Goal: Task Accomplishment & Management: Manage account settings

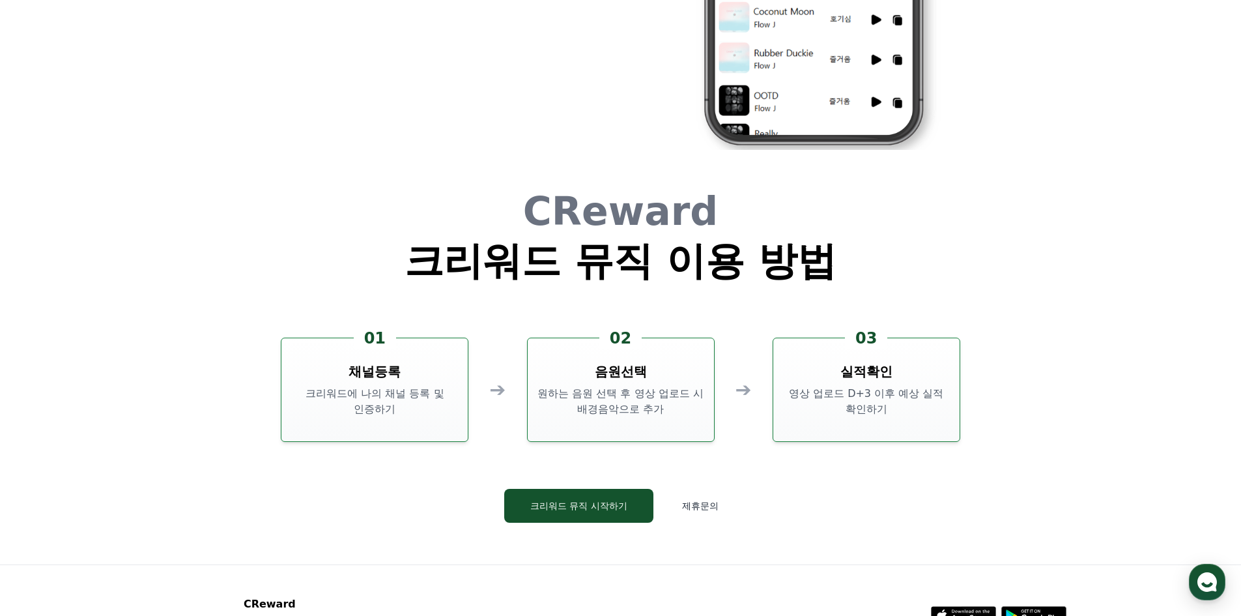
scroll to position [3529, 0]
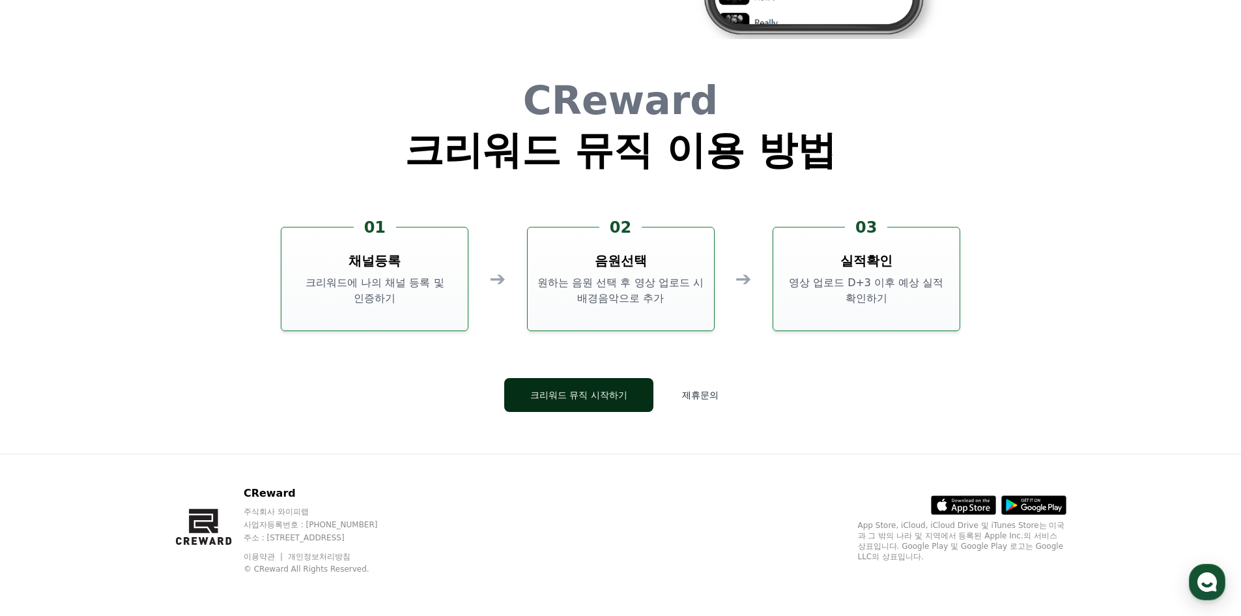
click at [593, 398] on button "크리워드 뮤직 시작하기" at bounding box center [578, 395] width 149 height 34
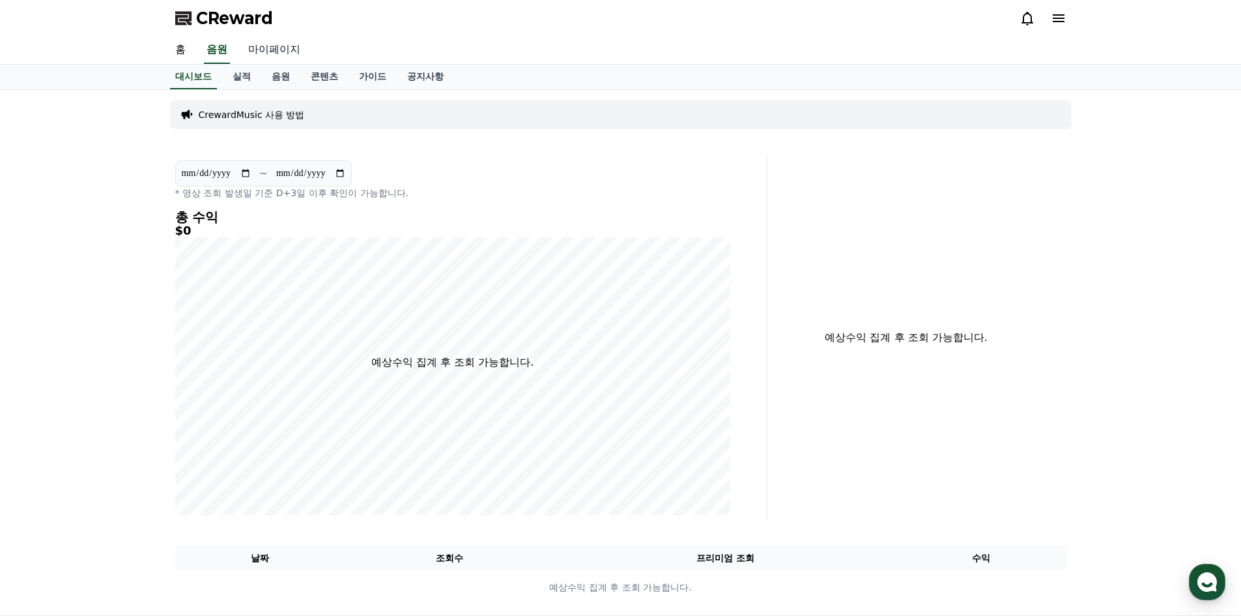
click at [266, 50] on link "마이페이지" at bounding box center [274, 49] width 73 height 27
select select "**********"
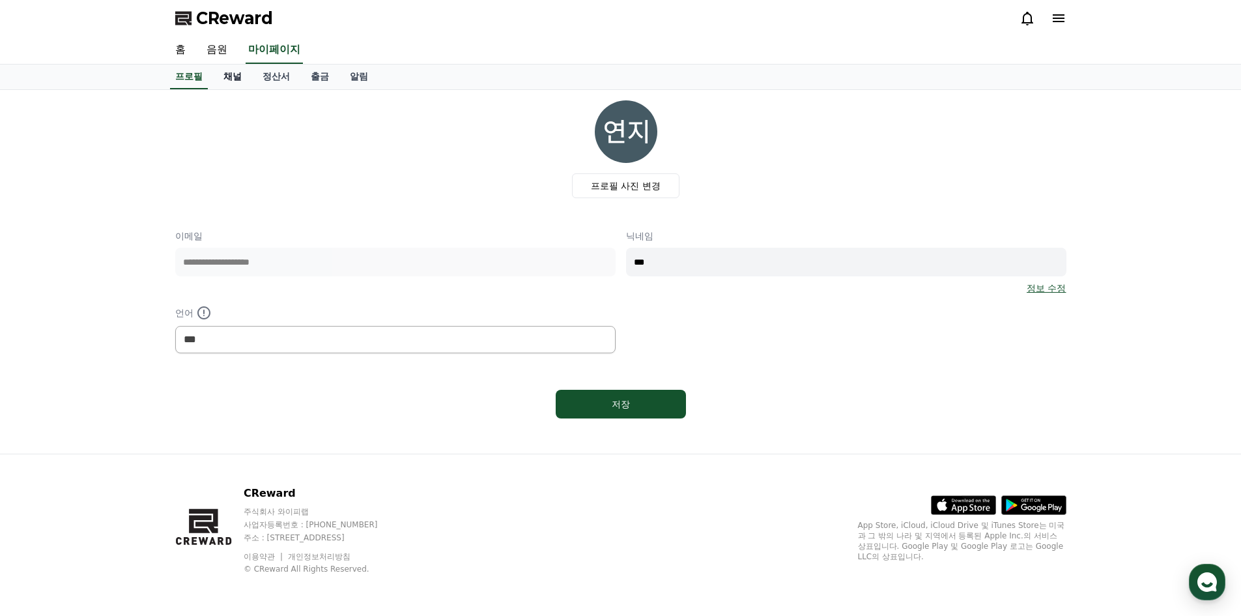
click at [231, 77] on link "채널" at bounding box center [232, 76] width 39 height 25
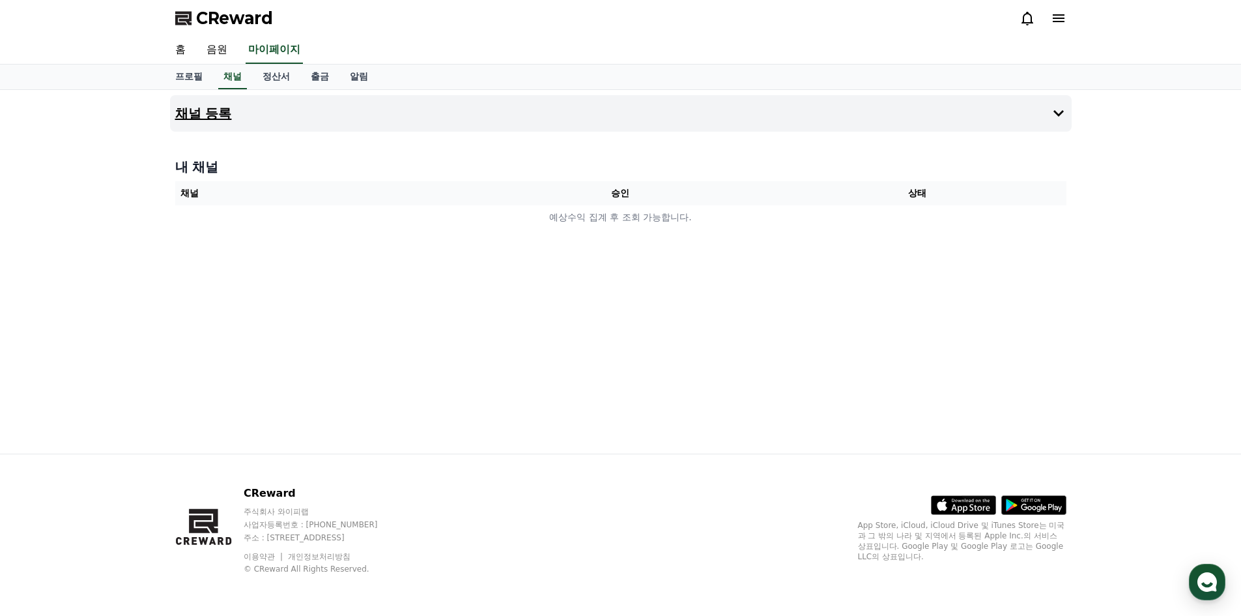
click at [268, 113] on button "채널 등록" at bounding box center [620, 113] width 901 height 36
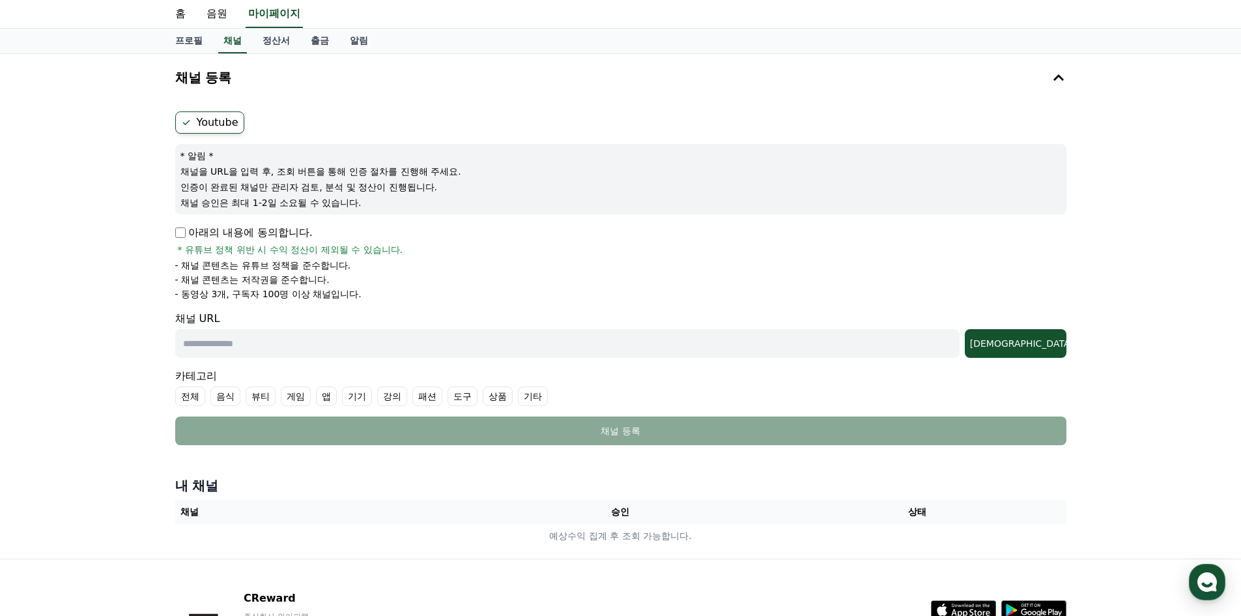
scroll to position [65, 0]
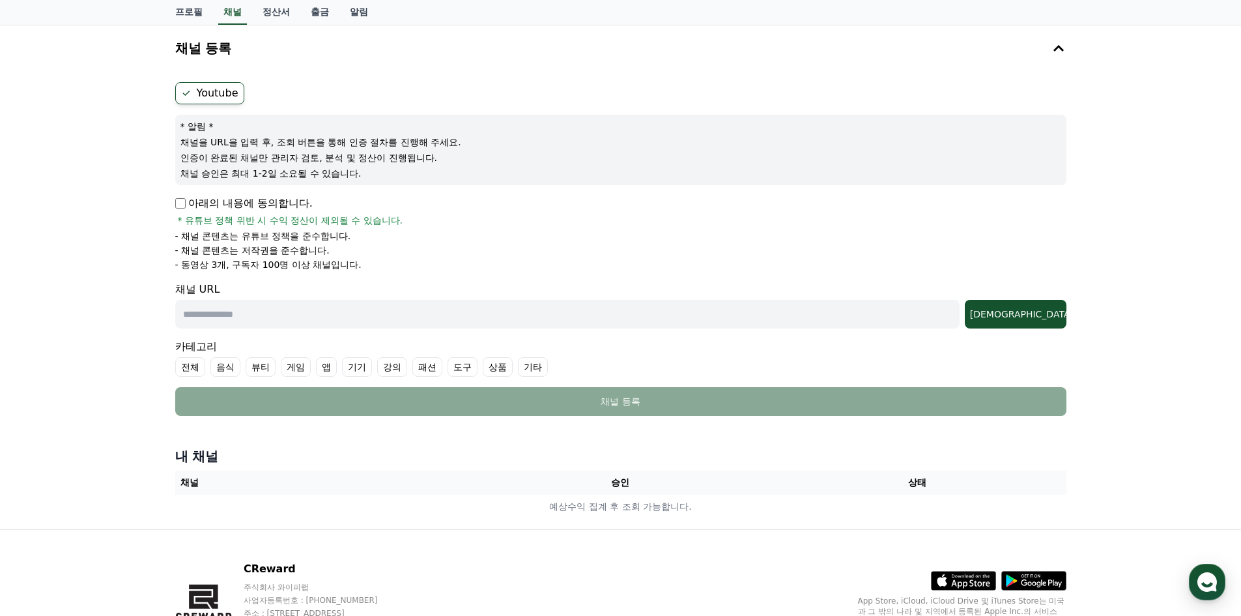
click at [915, 315] on input "text" at bounding box center [567, 314] width 784 height 29
paste input "**********"
type input "**********"
click at [1060, 320] on button "[DEMOGRAPHIC_DATA]" at bounding box center [1016, 314] width 102 height 29
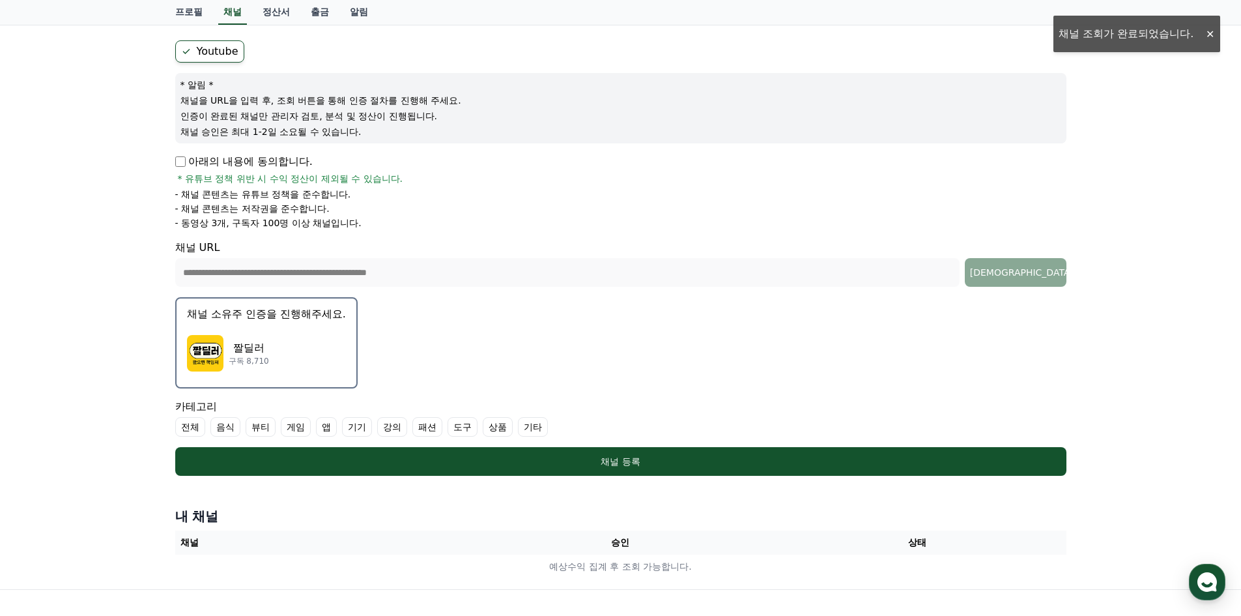
scroll to position [130, 0]
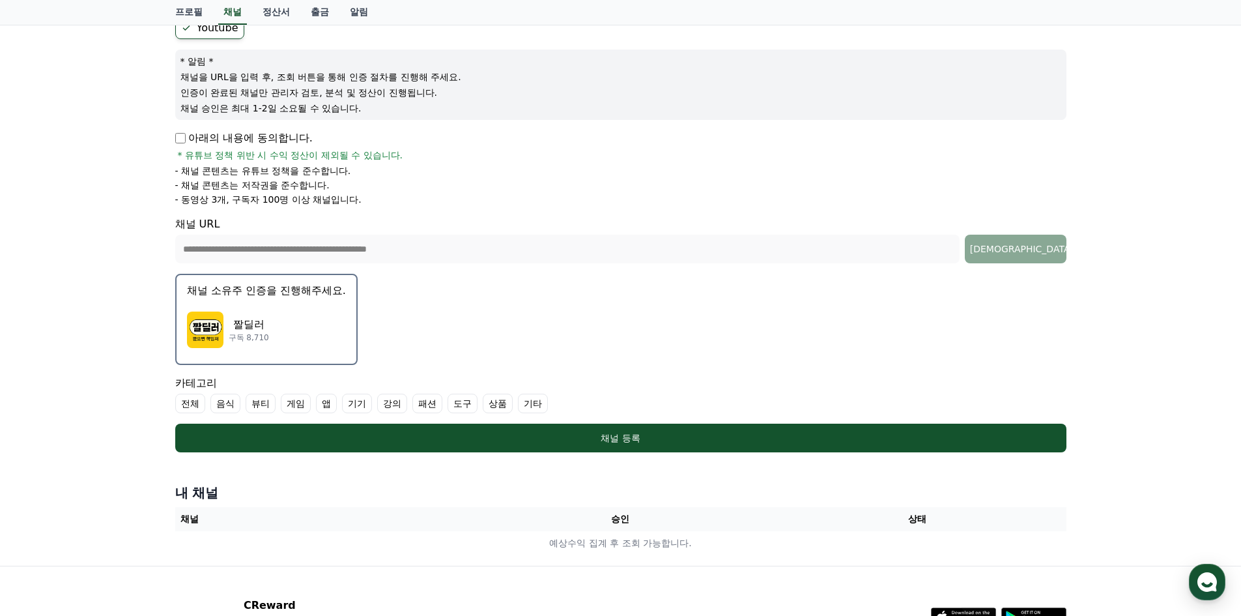
click at [307, 311] on div "짤딜러 구독 8,710" at bounding box center [266, 330] width 159 height 52
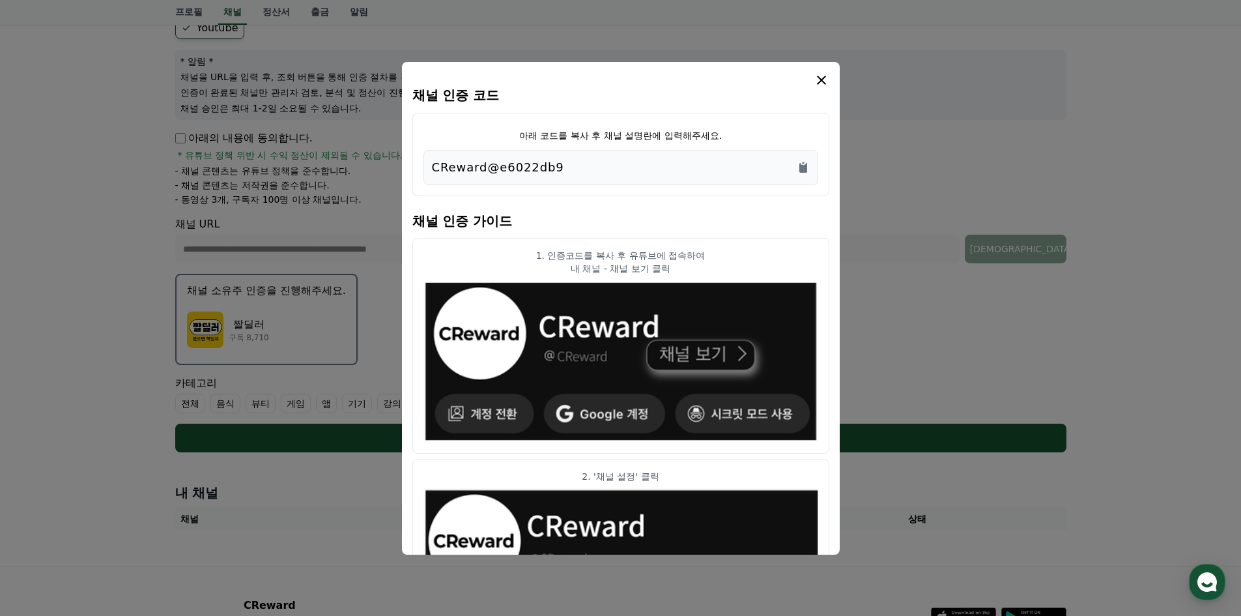
click at [742, 162] on div "CReward@e6022db9" at bounding box center [621, 167] width 378 height 18
click at [802, 172] on icon "Copy to clipboard" at bounding box center [803, 168] width 8 height 10
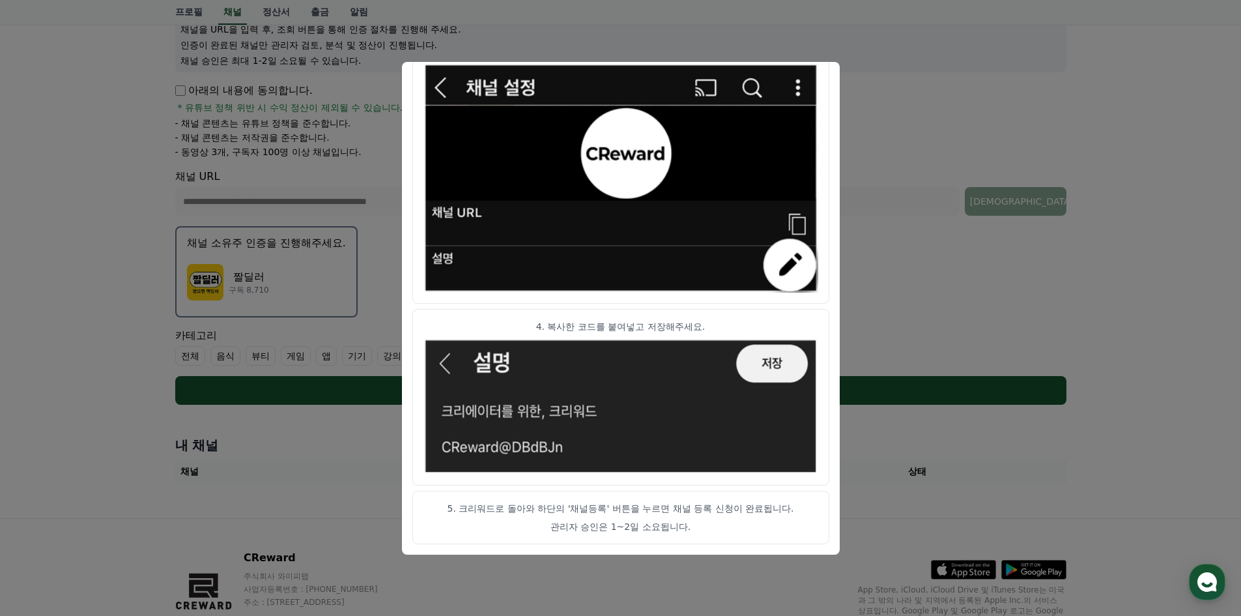
scroll to position [242, 0]
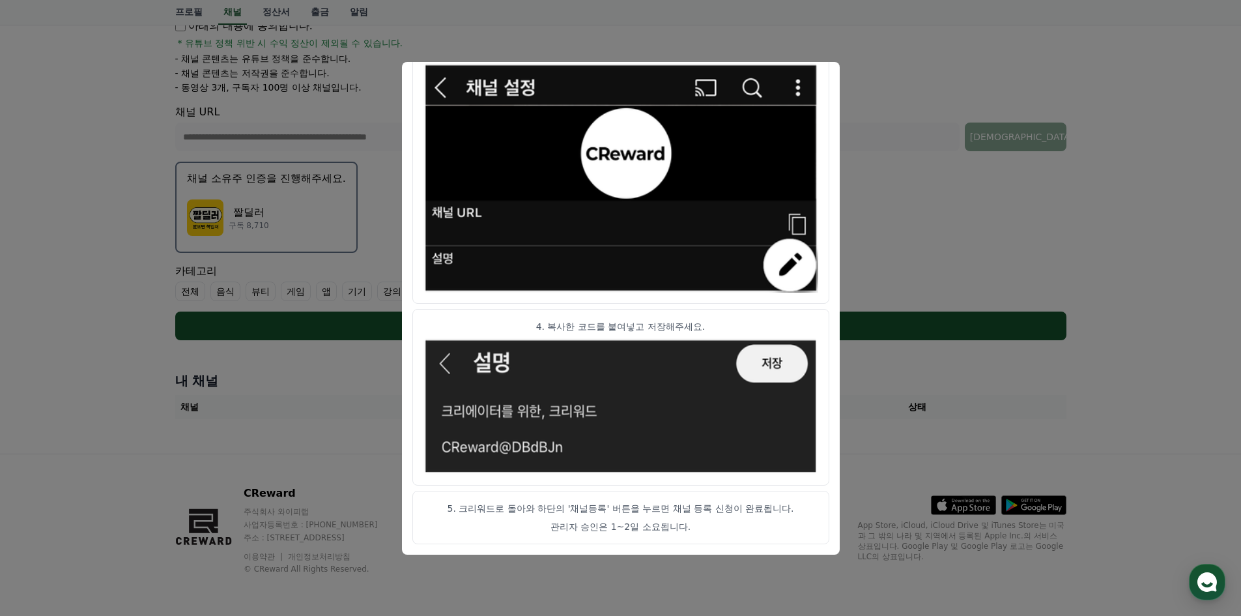
click at [905, 232] on button "close modal" at bounding box center [620, 308] width 1241 height 616
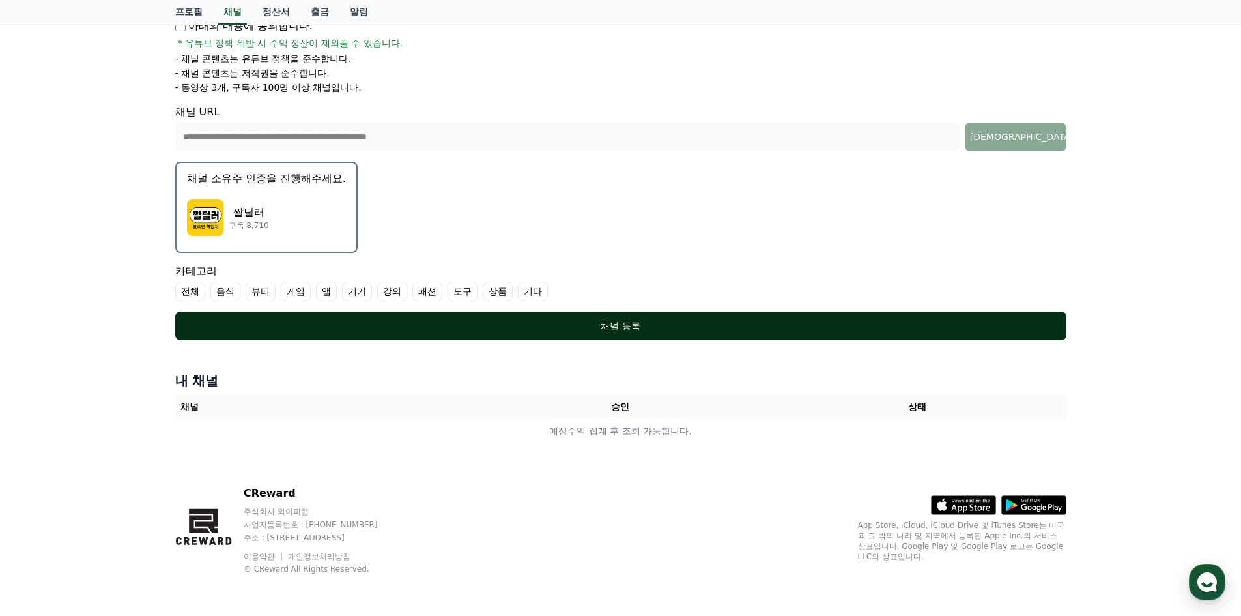
click at [622, 318] on button "채널 등록" at bounding box center [620, 325] width 891 height 29
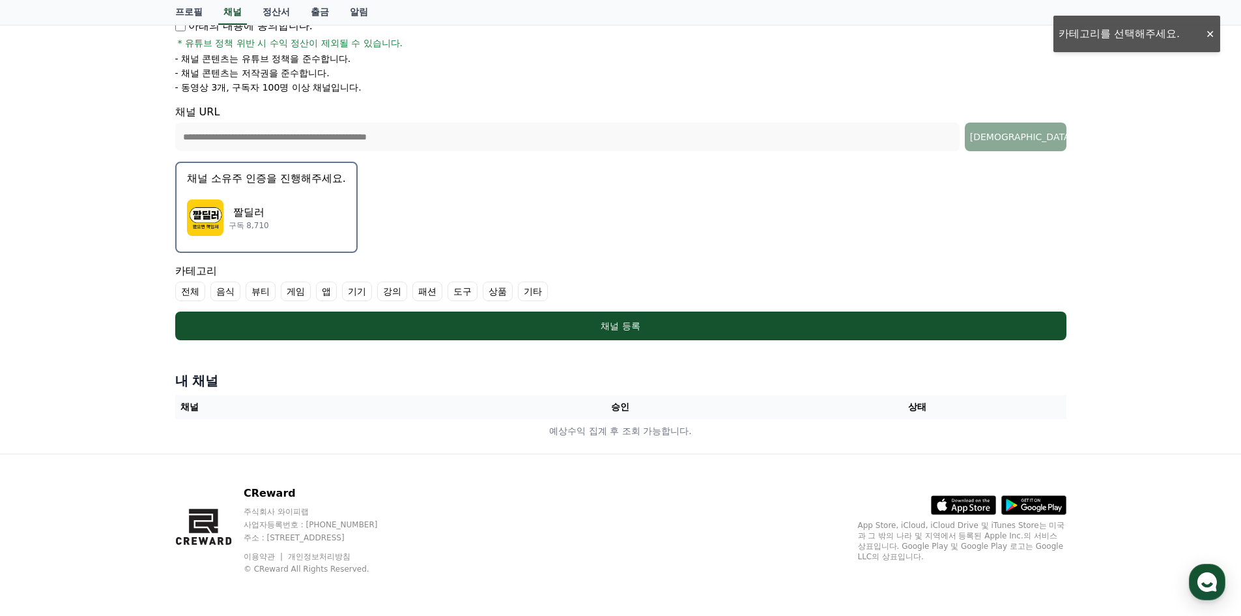
click at [197, 289] on label "전체" at bounding box center [190, 291] width 30 height 20
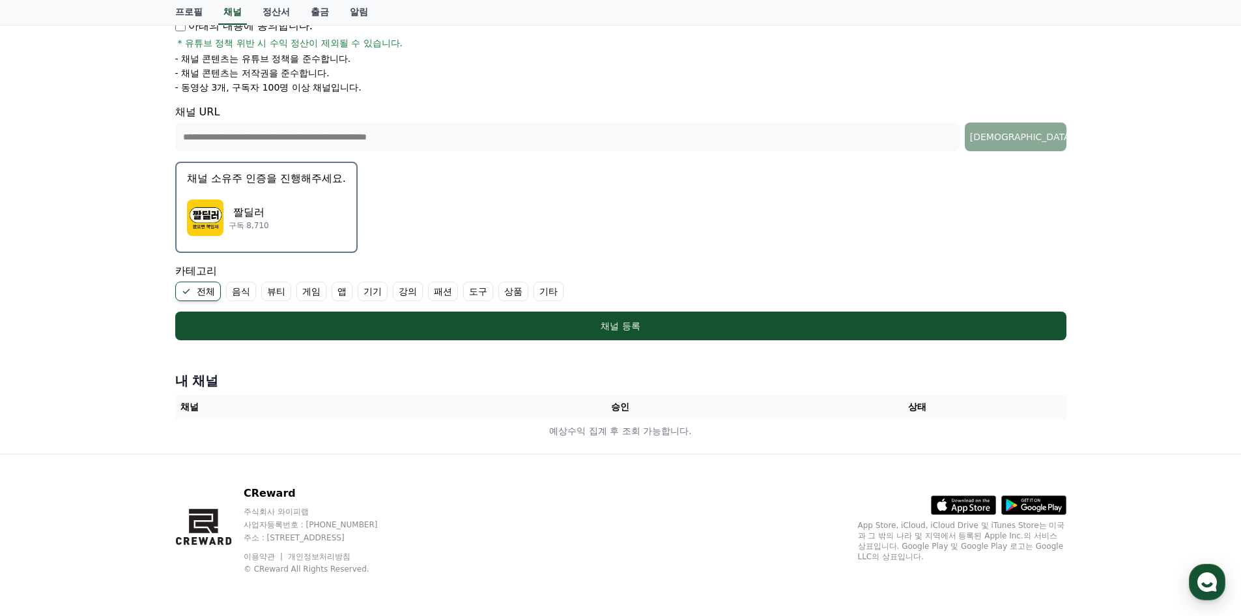
click at [541, 296] on label "기타" at bounding box center [548, 291] width 30 height 20
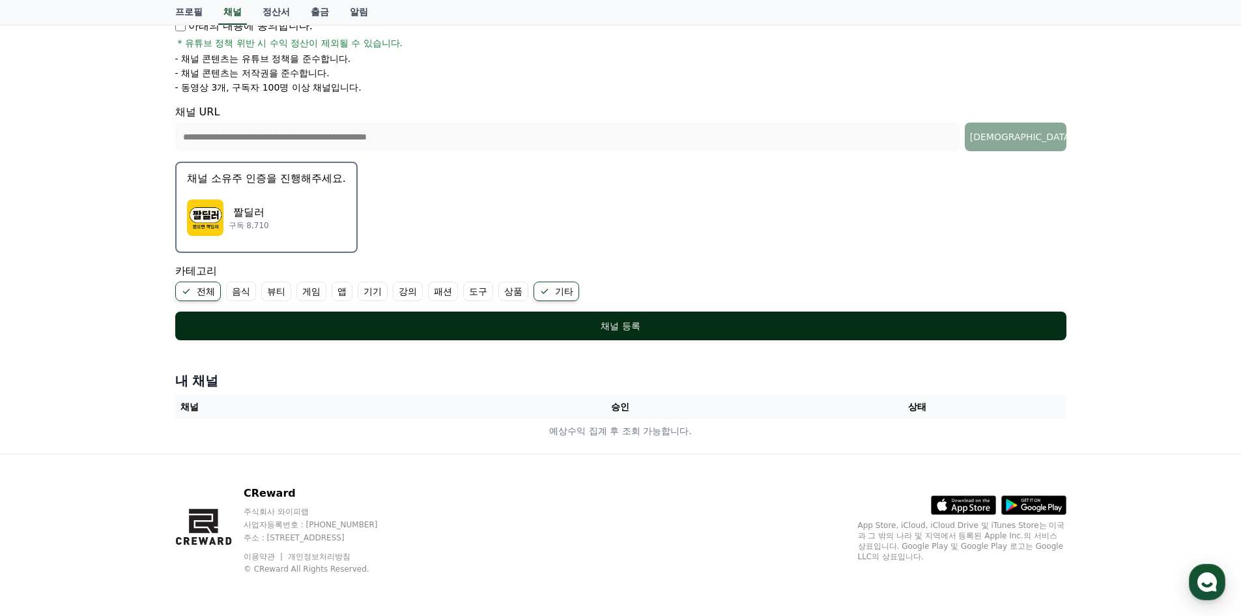
click at [315, 315] on button "채널 등록" at bounding box center [620, 325] width 891 height 29
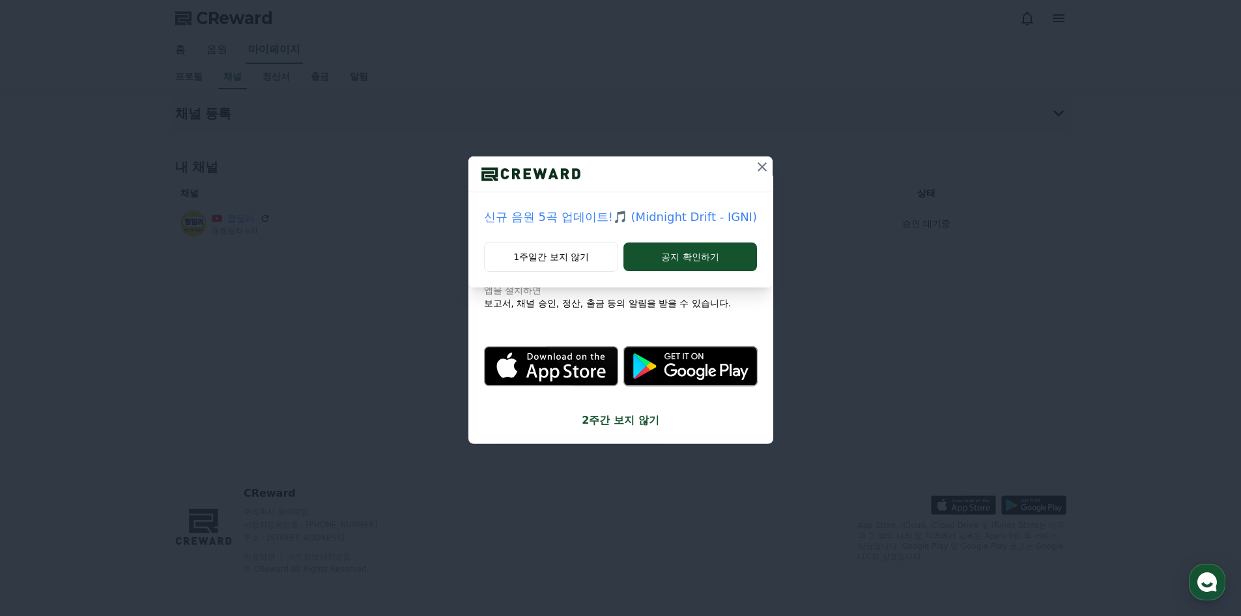
click at [755, 175] on button at bounding box center [762, 166] width 21 height 21
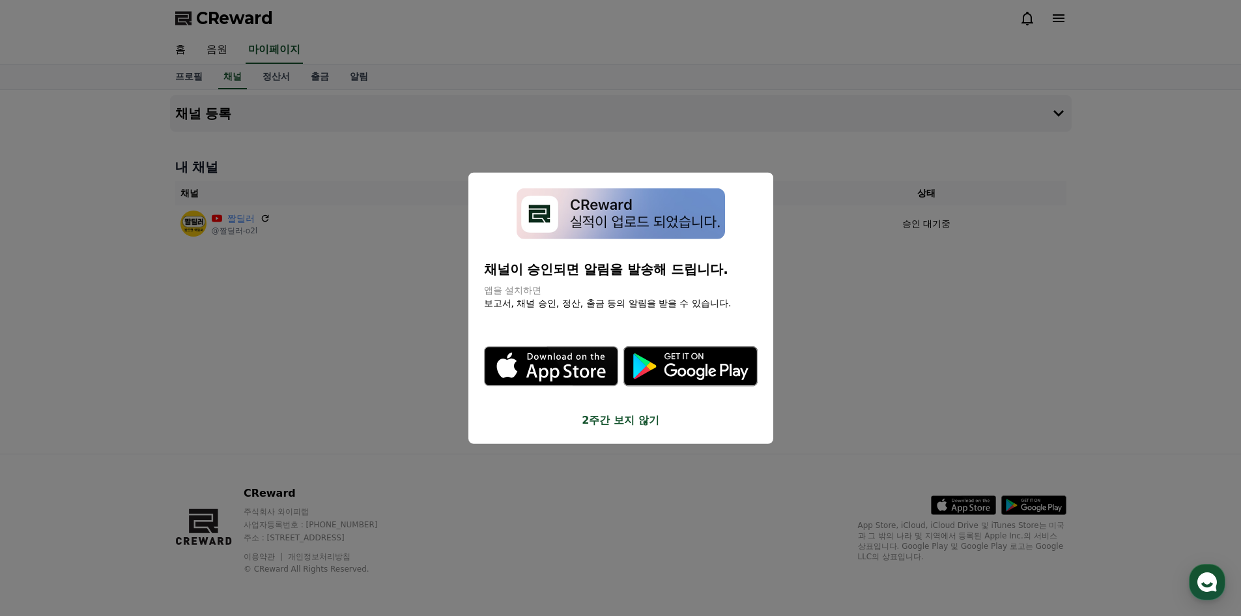
click at [863, 332] on button "close modal" at bounding box center [620, 308] width 1241 height 616
